Goal: Task Accomplishment & Management: Manage account settings

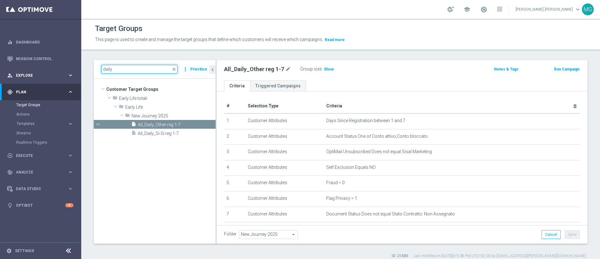
drag, startPoint x: 122, startPoint y: 67, endPoint x: 75, endPoint y: 68, distance: 46.6
click at [75, 68] on main "equalizer Dashboard Mission Control" at bounding box center [300, 129] width 600 height 259
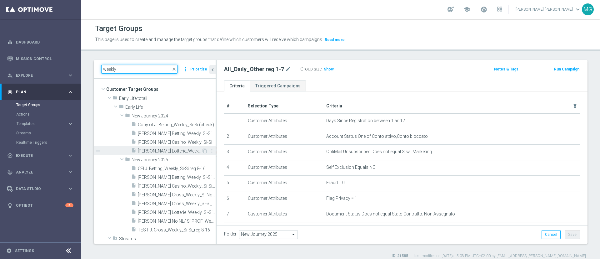
scroll to position [3, 0]
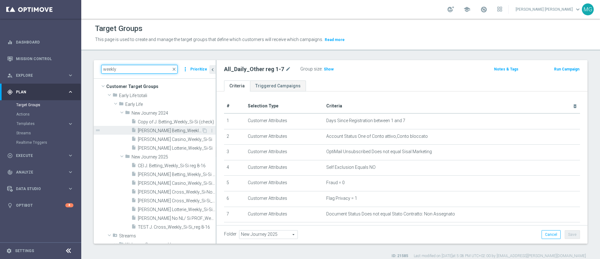
type input "weekly"
click at [170, 131] on span "[PERSON_NAME] Betting_Weekly_Si-Si" at bounding box center [170, 130] width 64 height 5
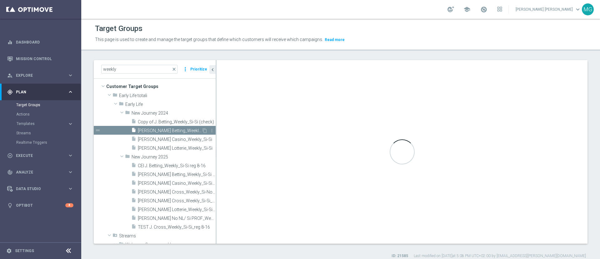
type input "New Journey 2024"
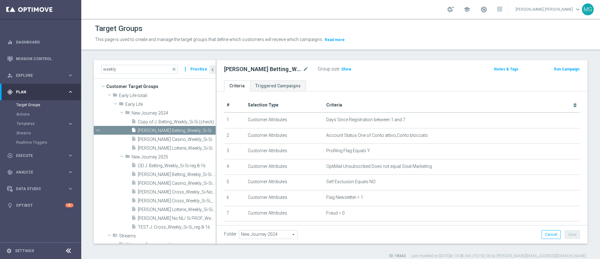
scroll to position [2, 0]
